Goal: Transaction & Acquisition: Register for event/course

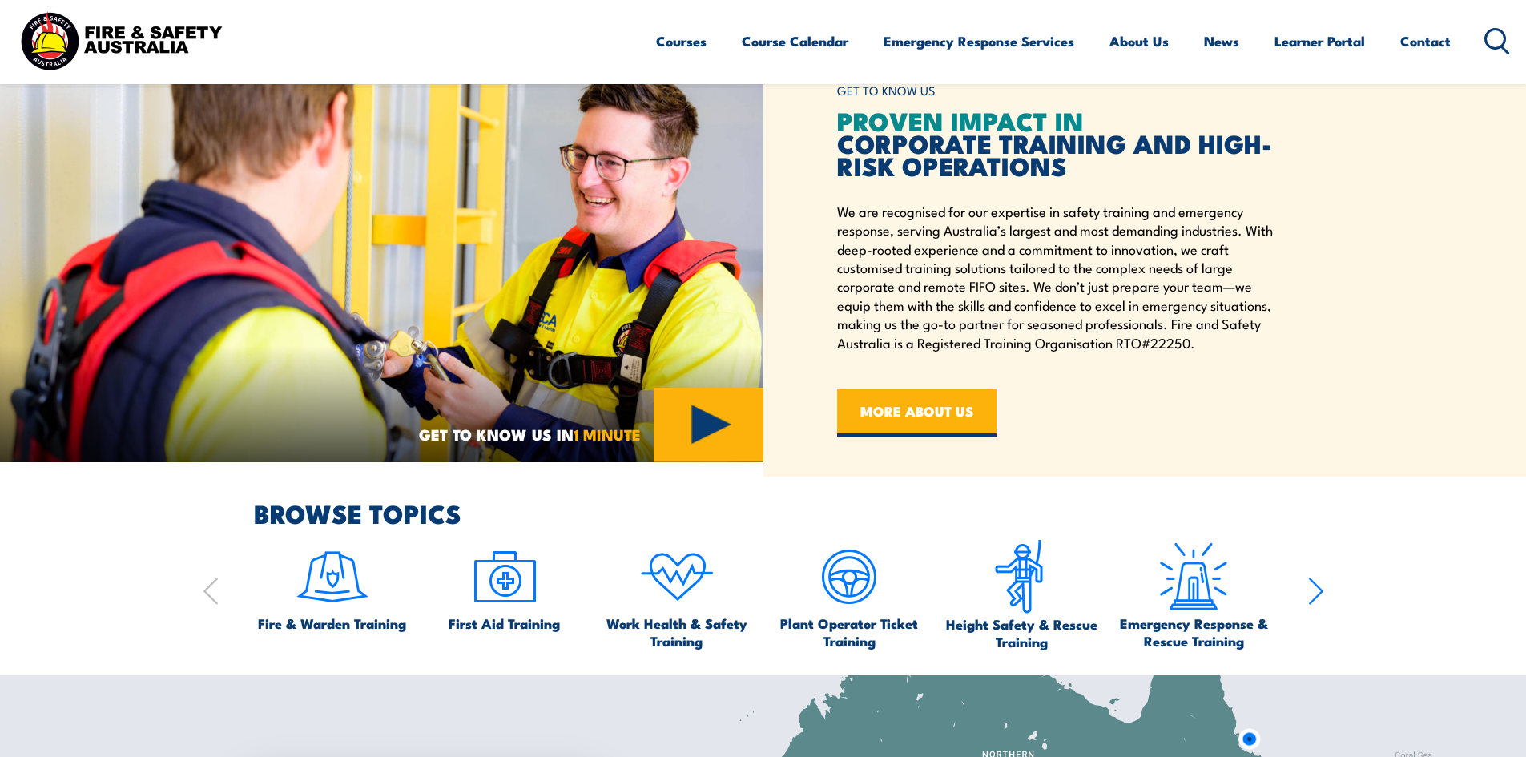
scroll to position [1041, 0]
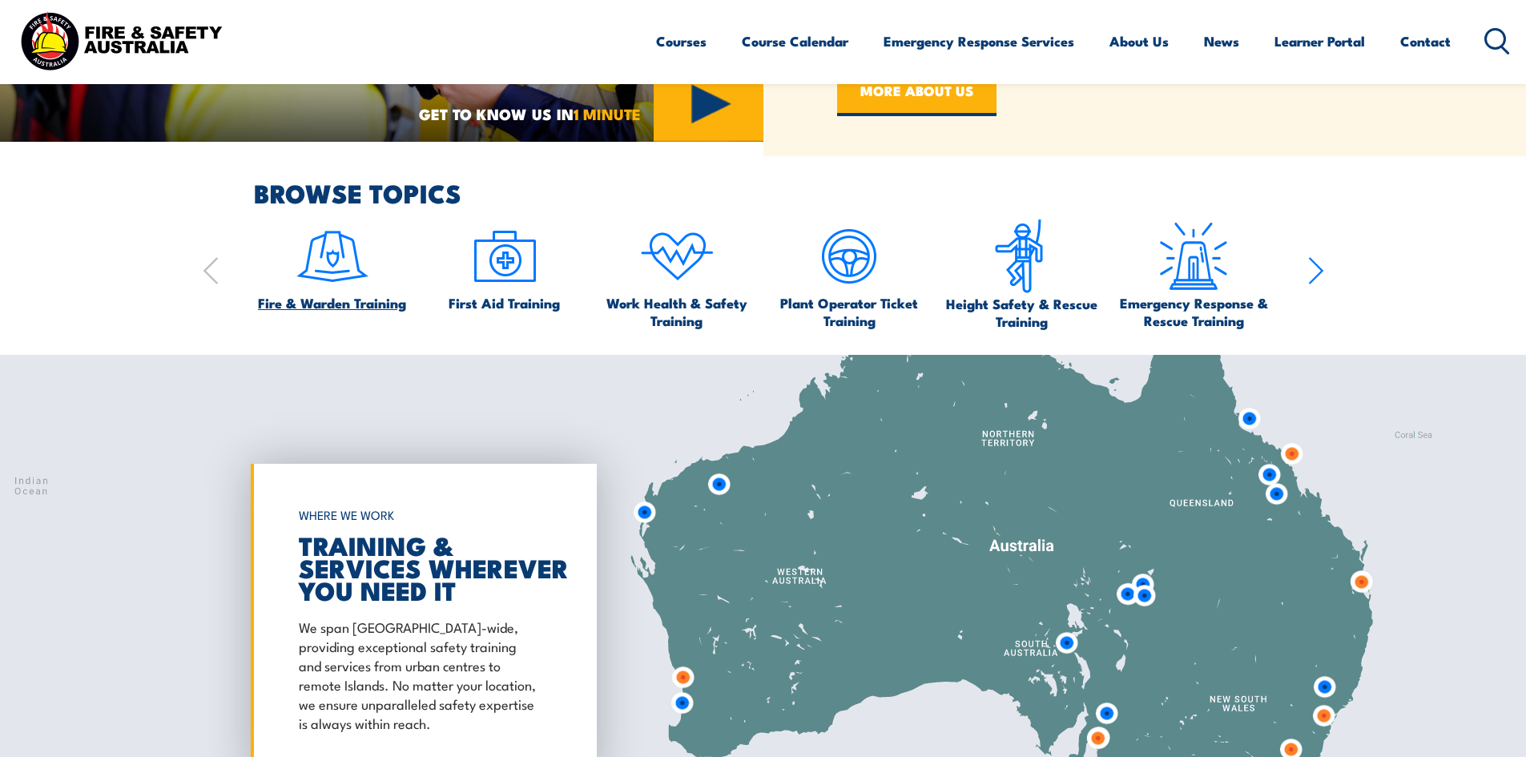
click at [329, 268] on img at bounding box center [332, 256] width 75 height 75
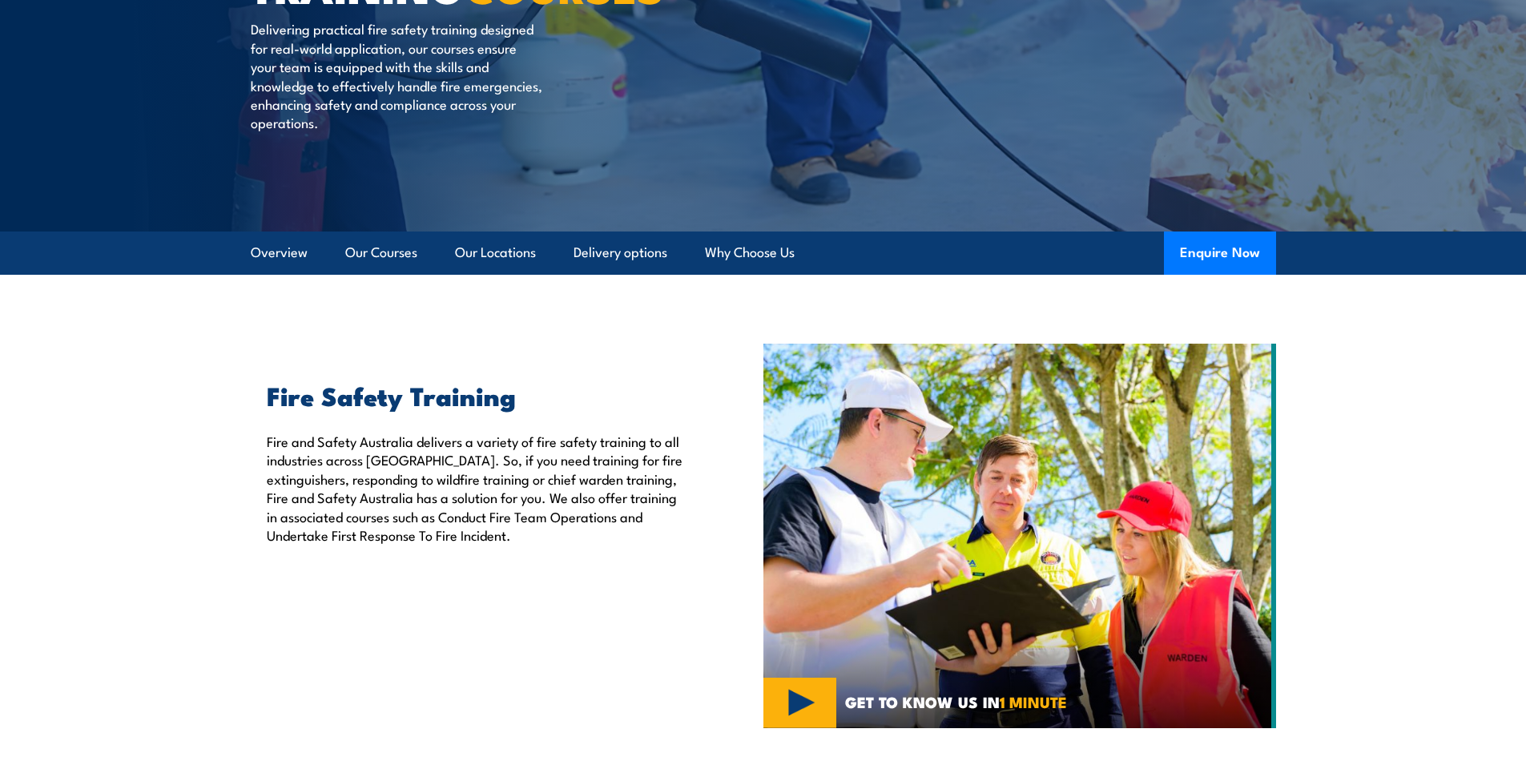
scroll to position [250, 0]
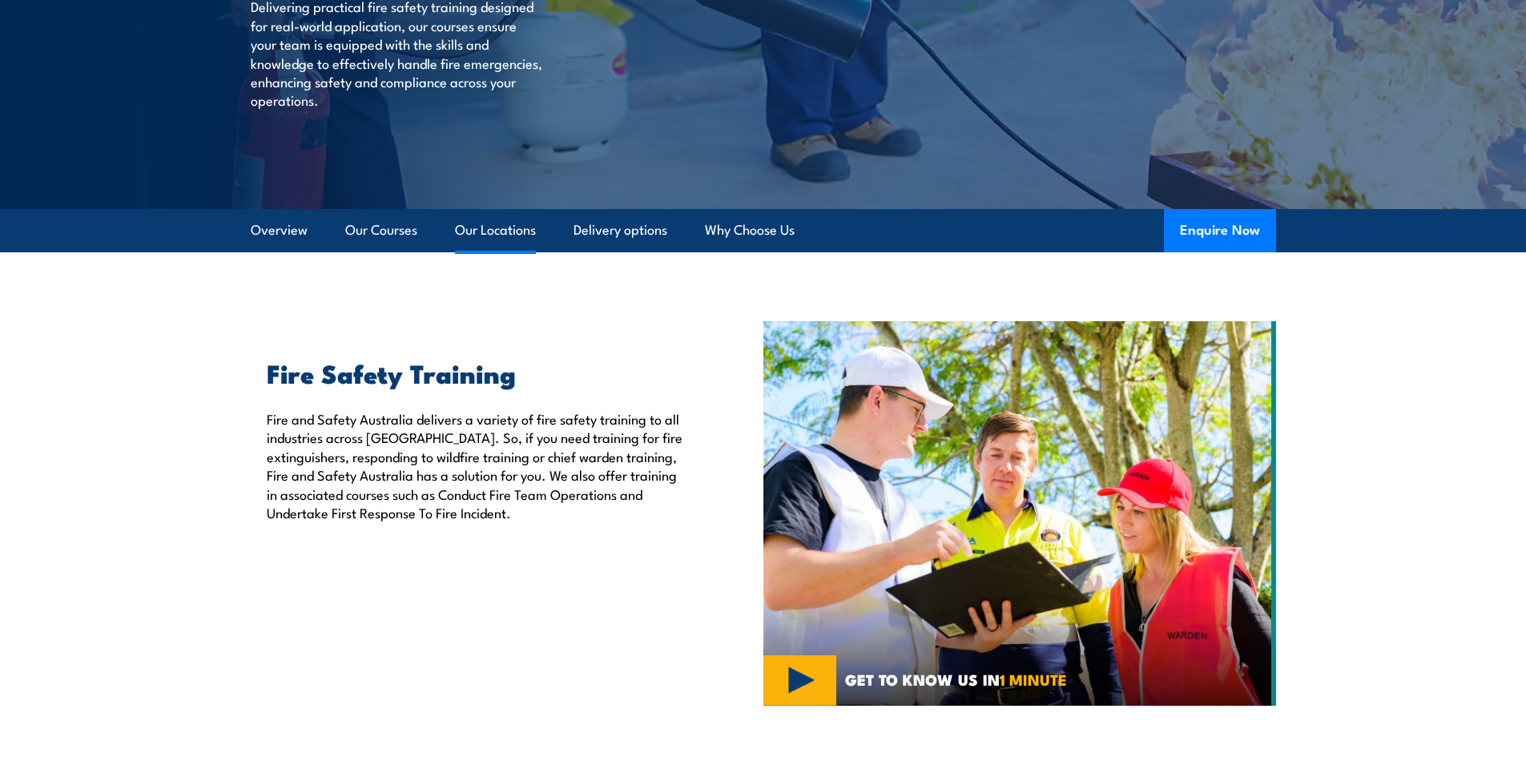
click at [497, 232] on link "Our Locations" at bounding box center [495, 230] width 81 height 42
click at [518, 228] on link "Our Locations" at bounding box center [495, 230] width 81 height 42
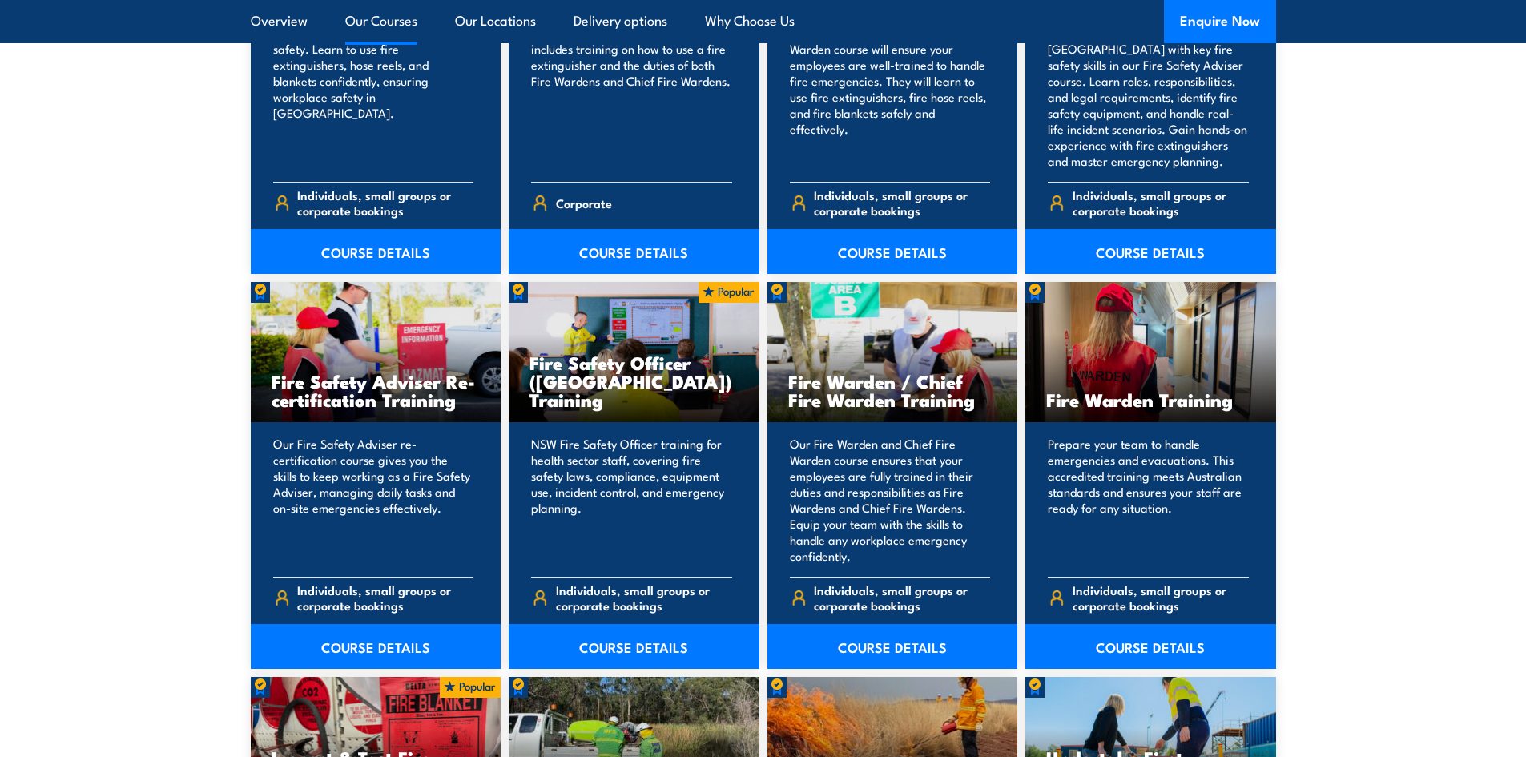
scroll to position [1874, 0]
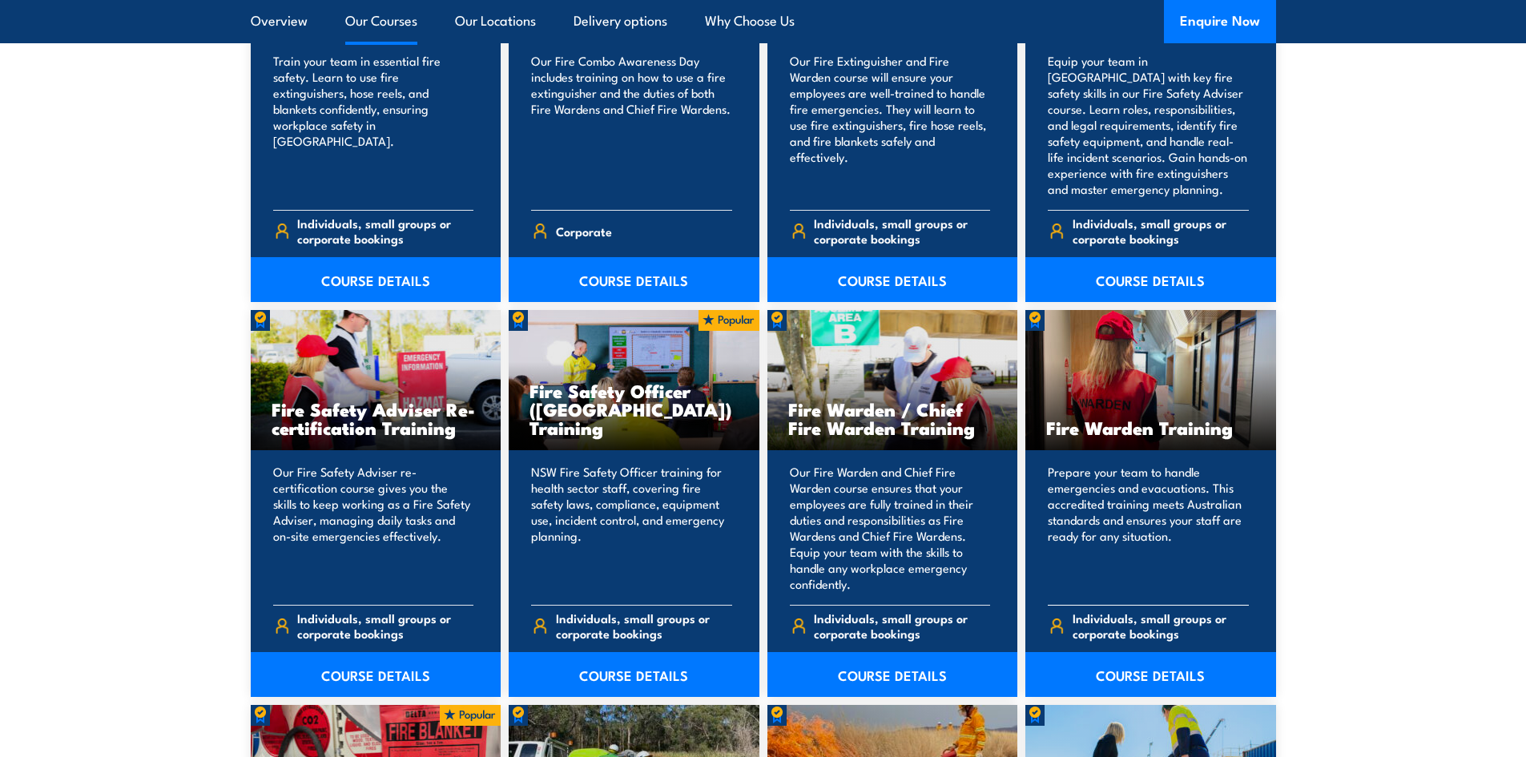
click at [1149, 466] on p "Prepare your team to handle emergencies and evacuations. This accredited traini…" at bounding box center [1148, 528] width 201 height 128
click at [1139, 388] on div "Fire Warden Training" at bounding box center [1150, 380] width 251 height 140
click at [1178, 675] on link "COURSE DETAILS" at bounding box center [1150, 674] width 251 height 45
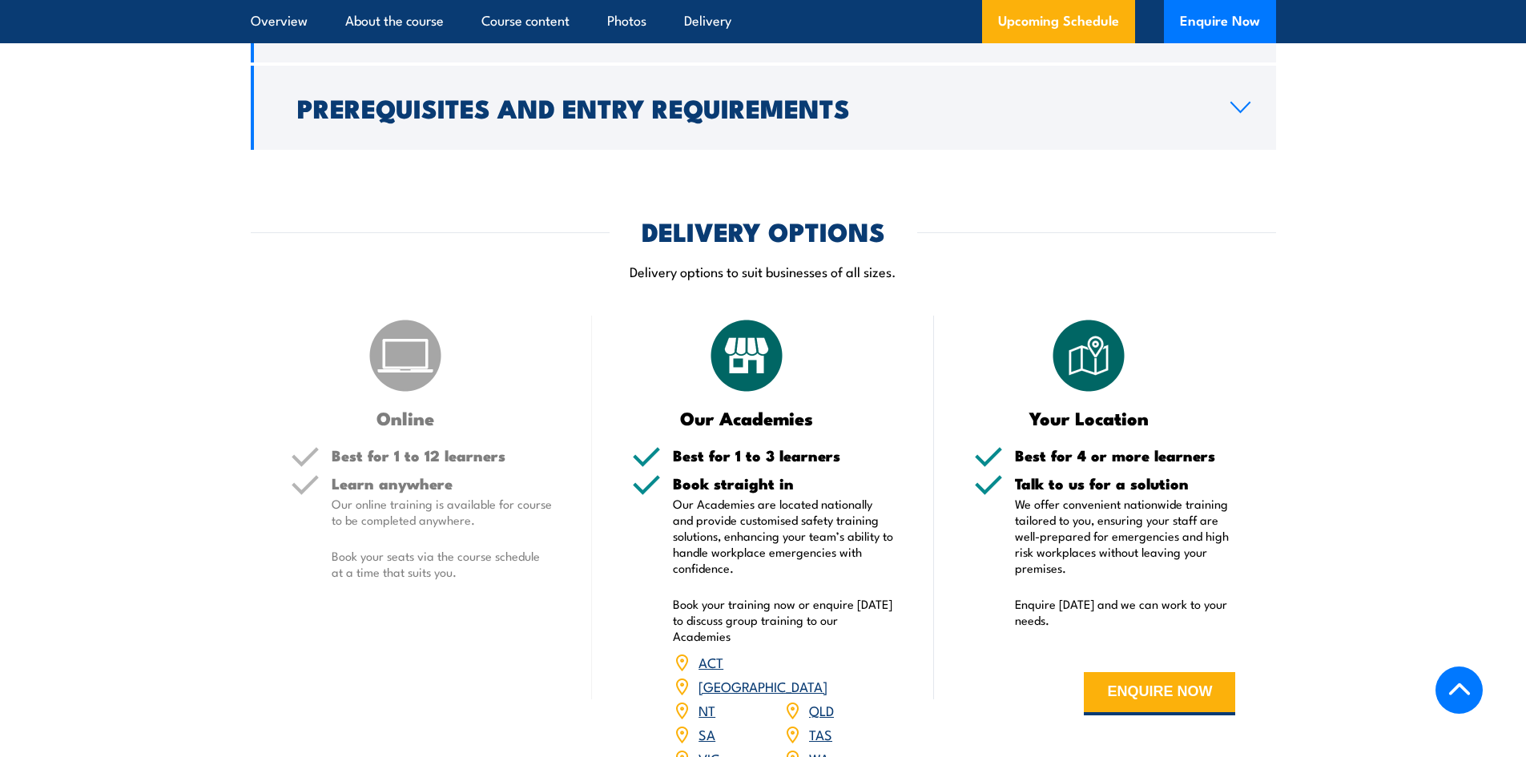
scroll to position [2183, 0]
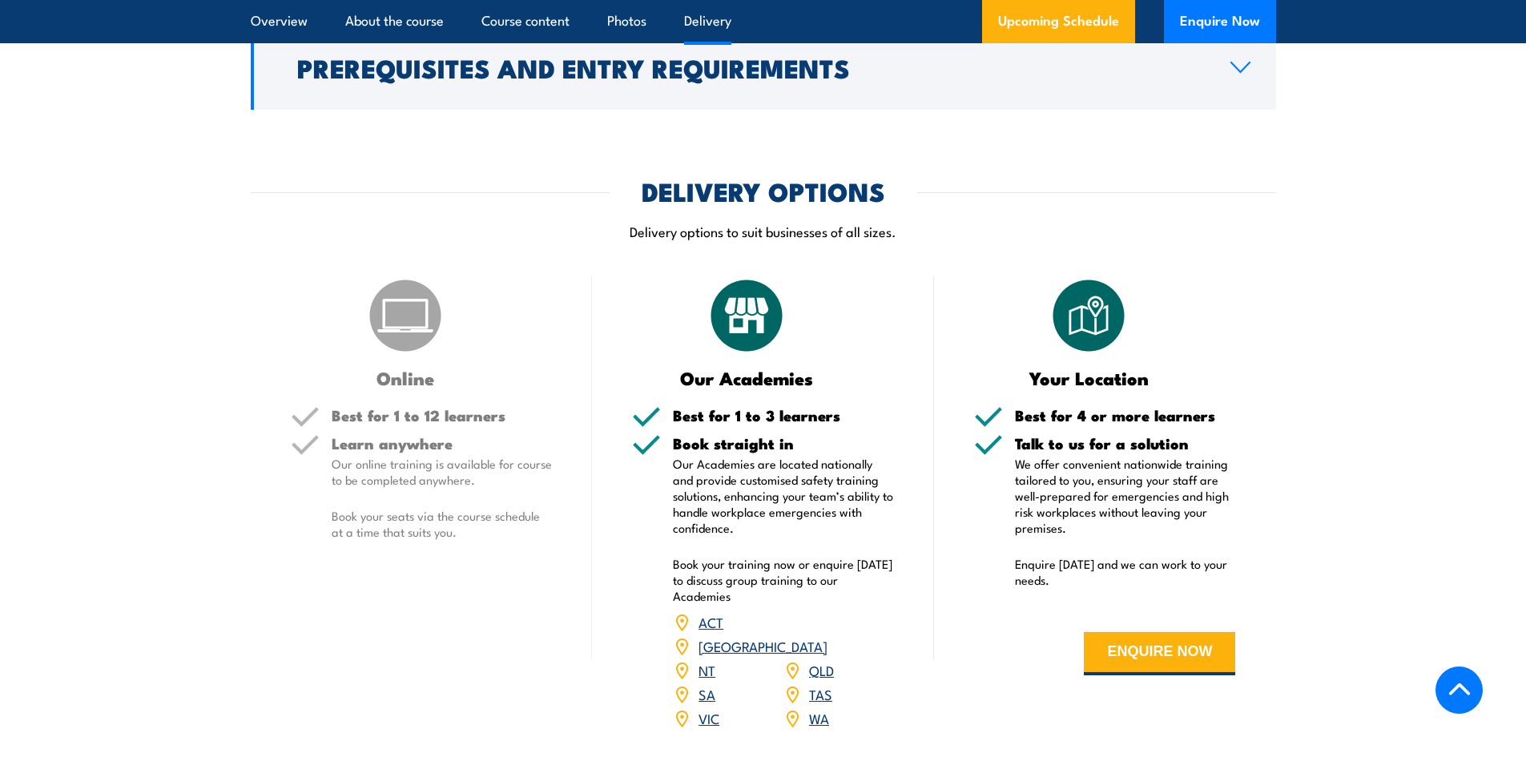
click at [409, 296] on img at bounding box center [405, 316] width 80 height 80
click at [824, 684] on link "TAS" at bounding box center [820, 693] width 23 height 19
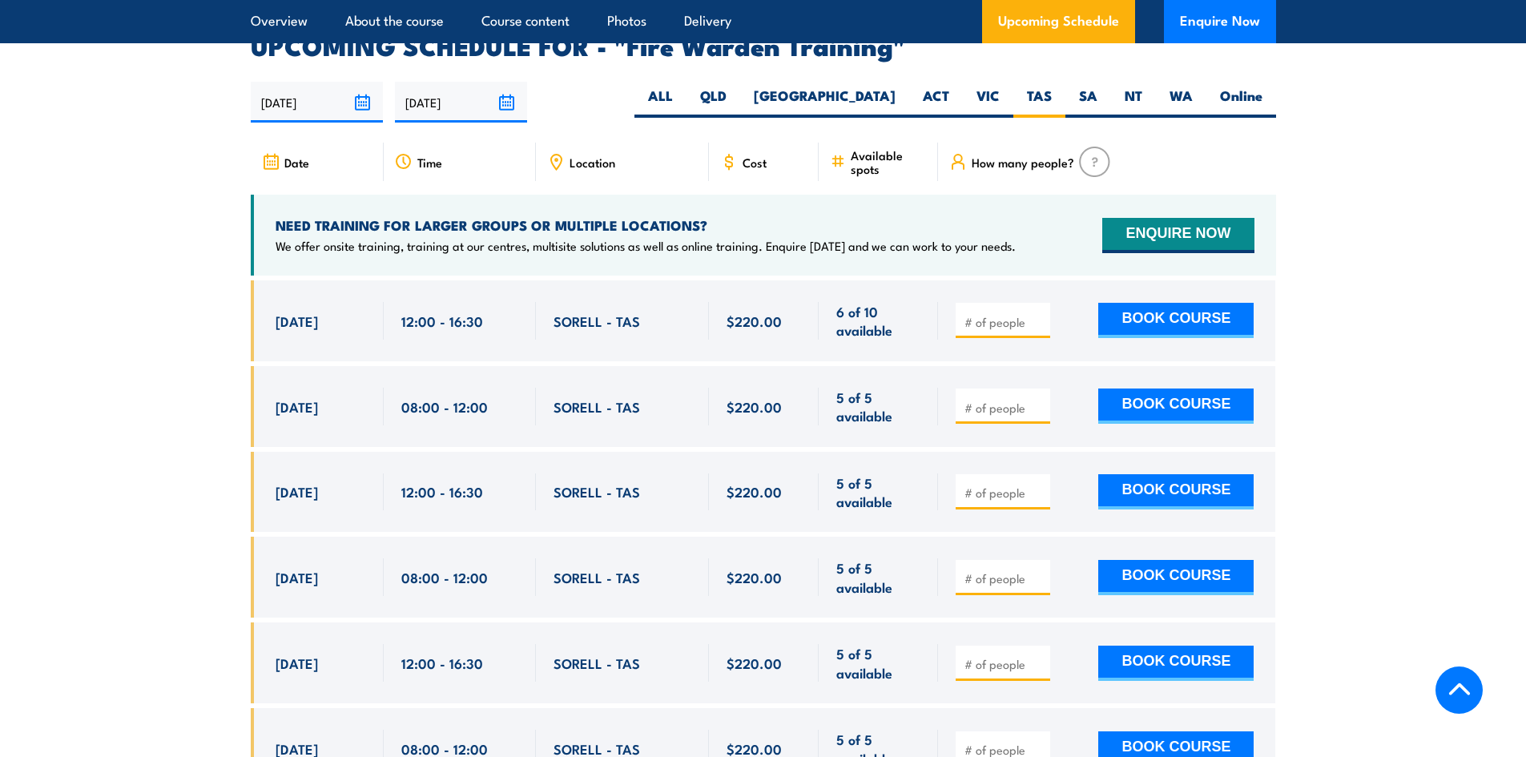
scroll to position [2979, 0]
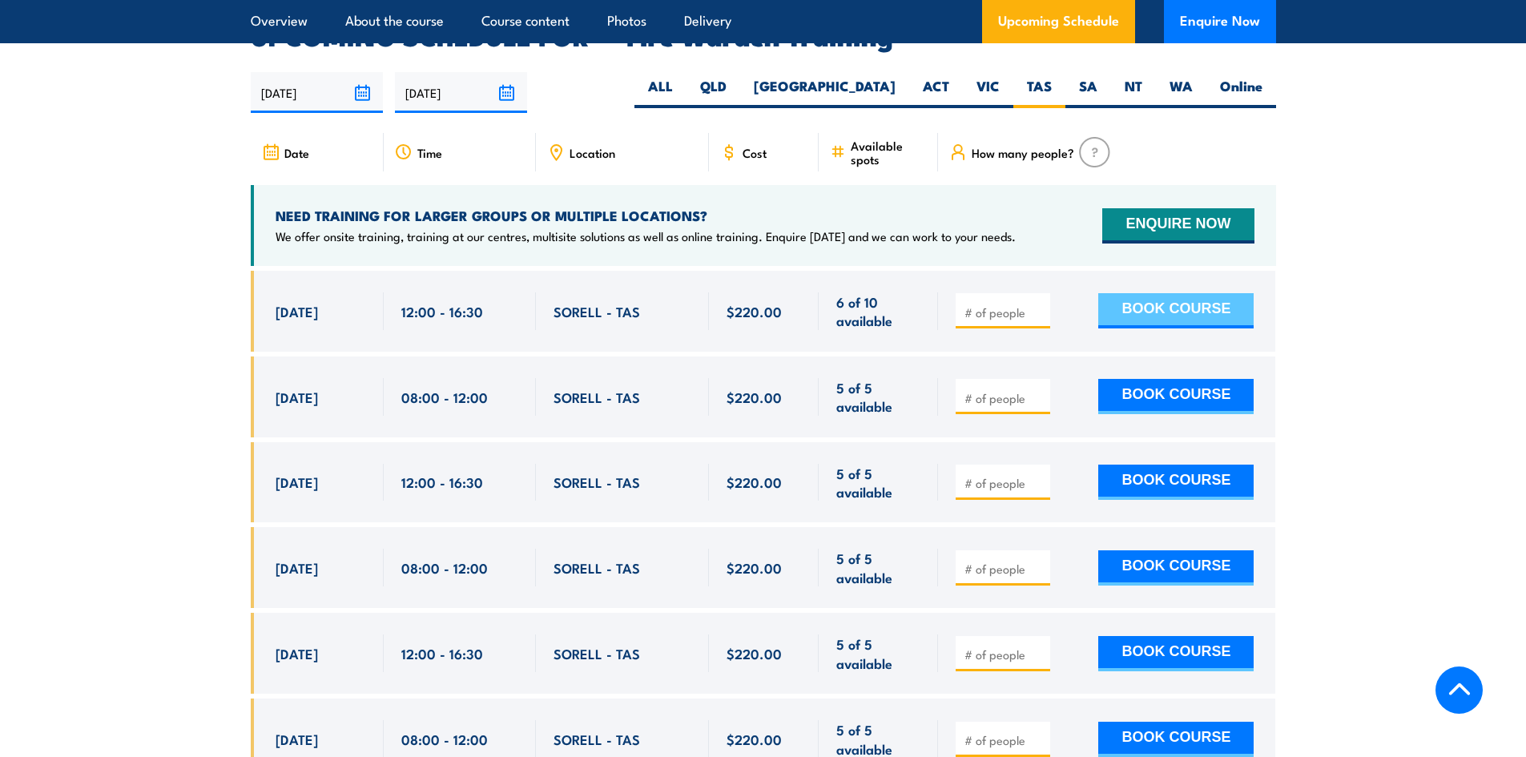
click at [1173, 293] on button "BOOK COURSE" at bounding box center [1175, 310] width 155 height 35
click at [1039, 304] on input "1" at bounding box center [1005, 312] width 80 height 16
click at [1039, 304] on input "2" at bounding box center [1005, 312] width 80 height 16
click at [1039, 304] on input "3" at bounding box center [1005, 312] width 80 height 16
type input "4"
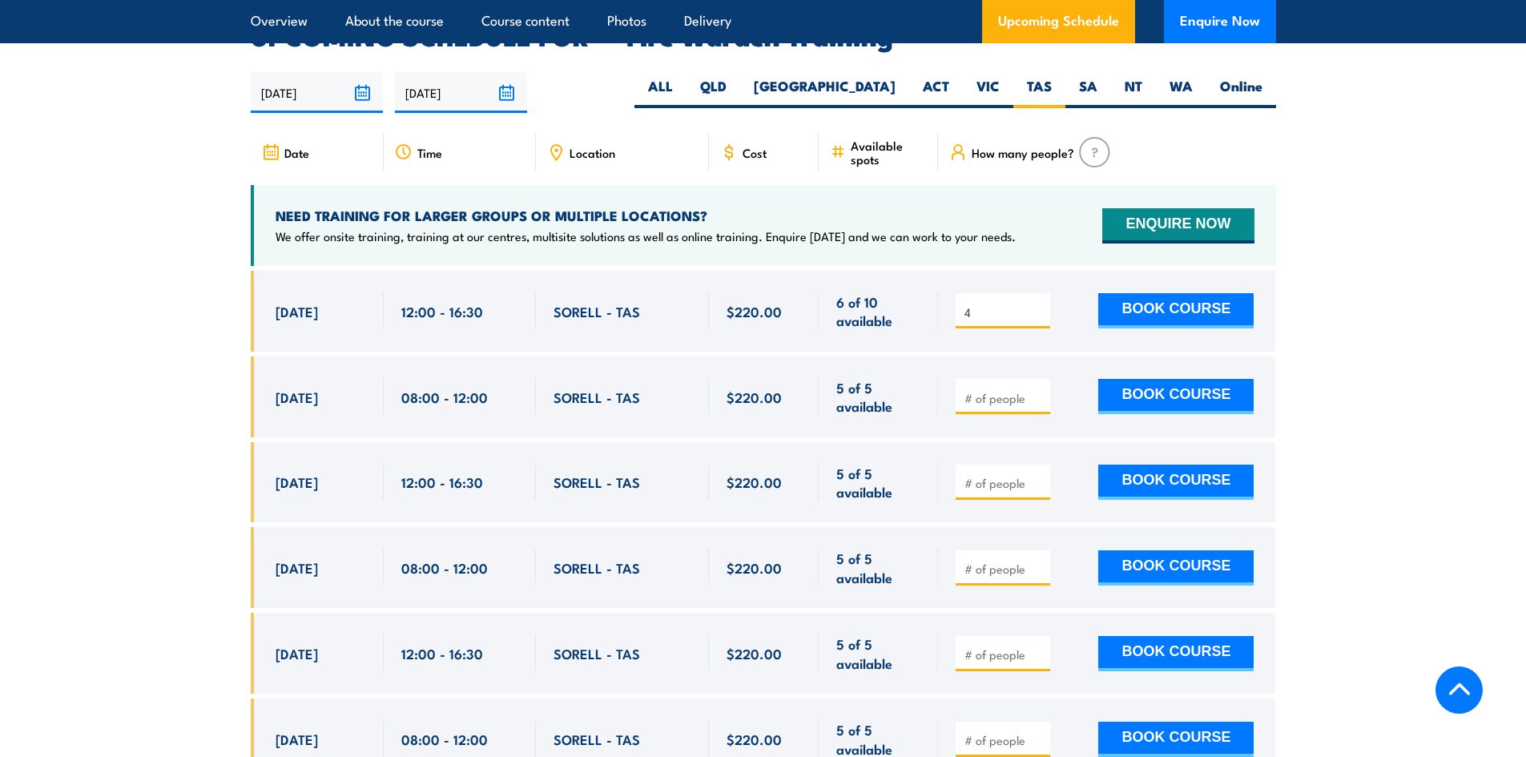
click at [1039, 304] on input "4" at bounding box center [1005, 312] width 80 height 16
click at [1164, 293] on button "BOOK COURSE" at bounding box center [1175, 310] width 155 height 35
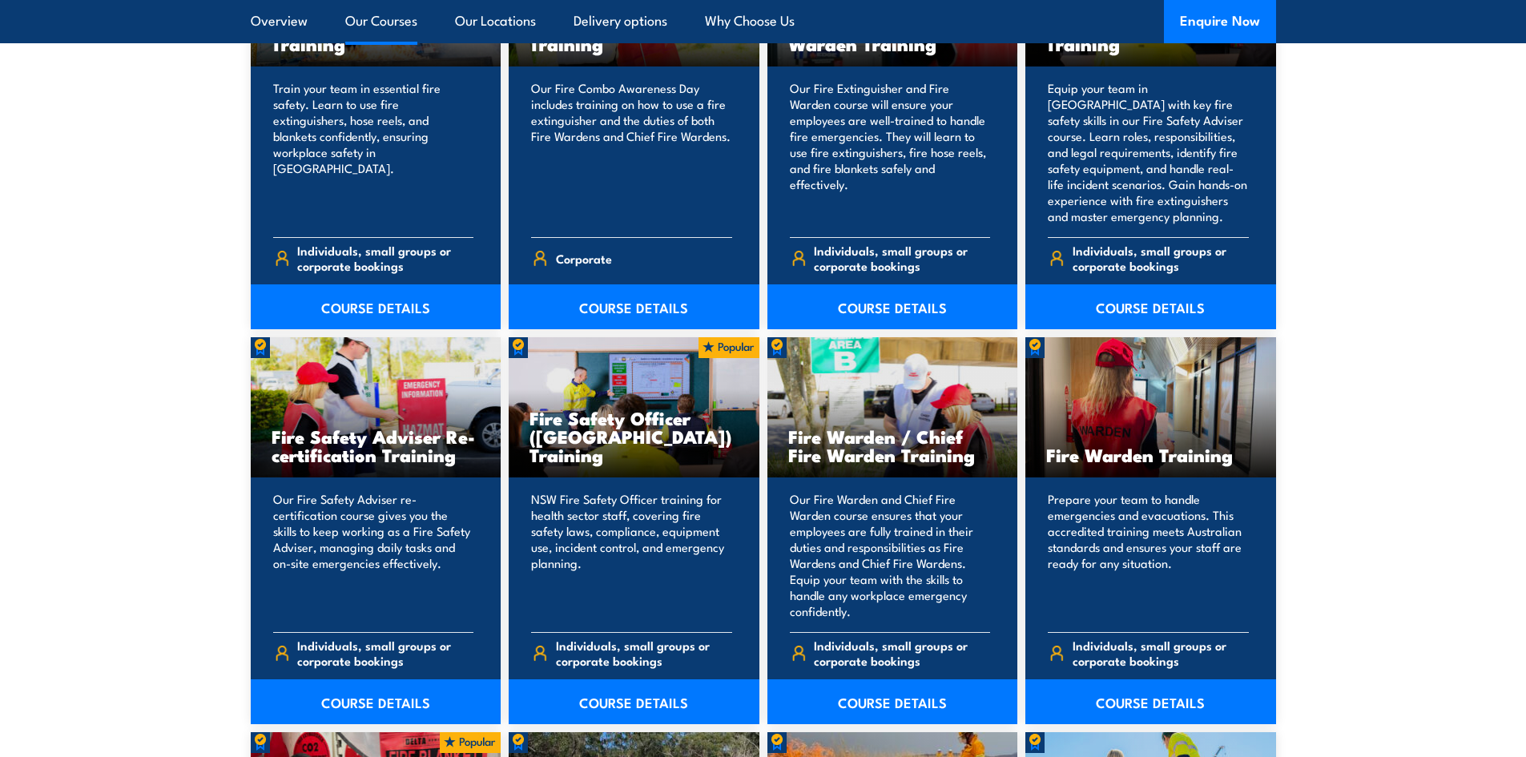
scroll to position [1874, 0]
